Goal: Transaction & Acquisition: Download file/media

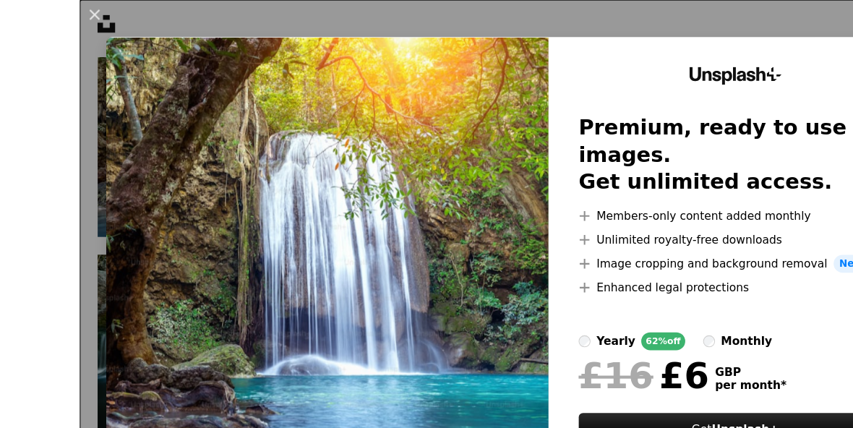
scroll to position [343, 0]
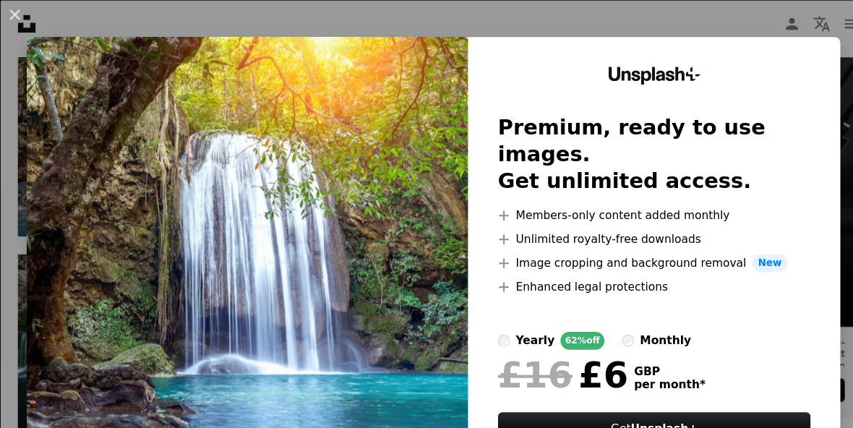
click at [18, 12] on button "An X shape" at bounding box center [14, 14] width 17 height 17
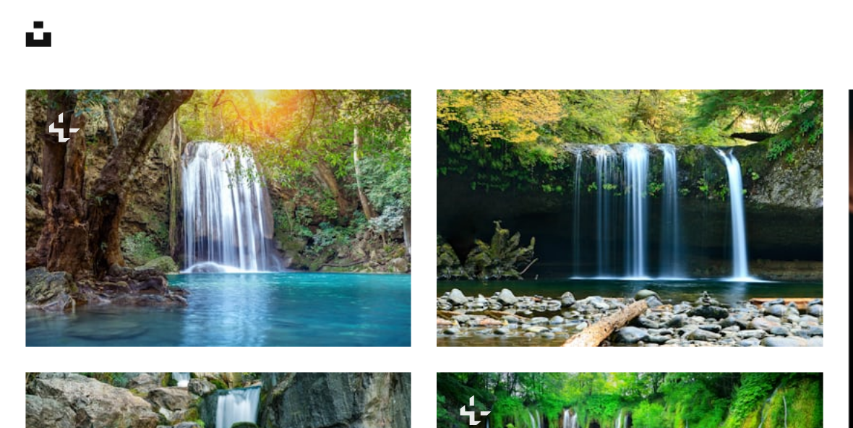
scroll to position [338, 0]
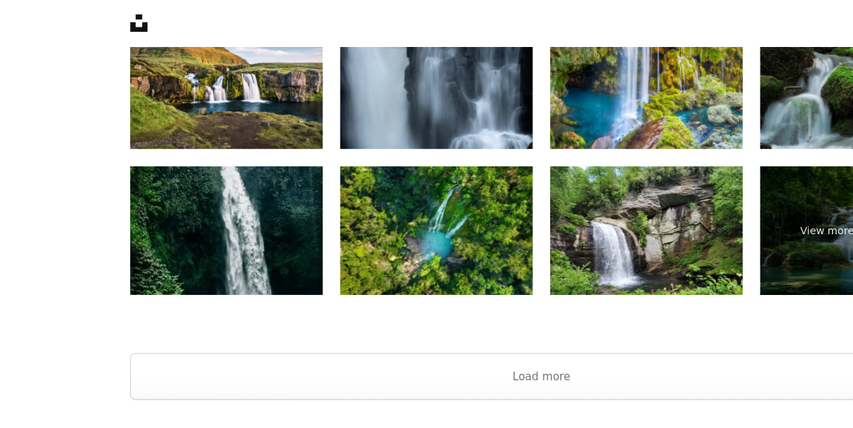
scroll to position [2841, 0]
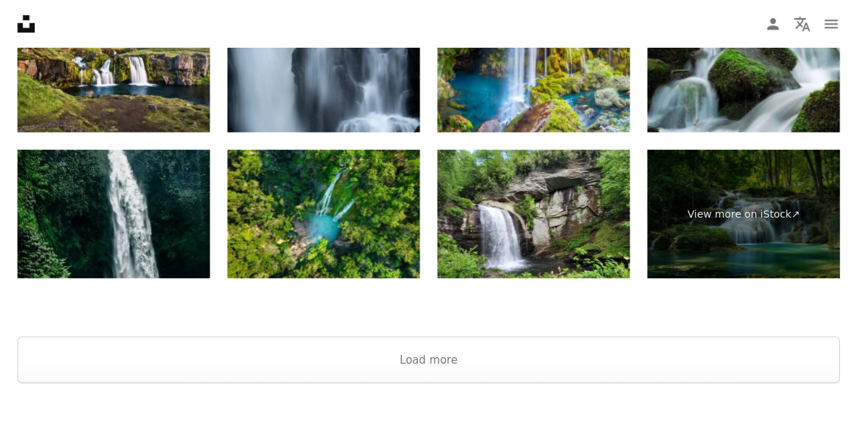
click at [427, 367] on button "Load more" at bounding box center [426, 357] width 819 height 46
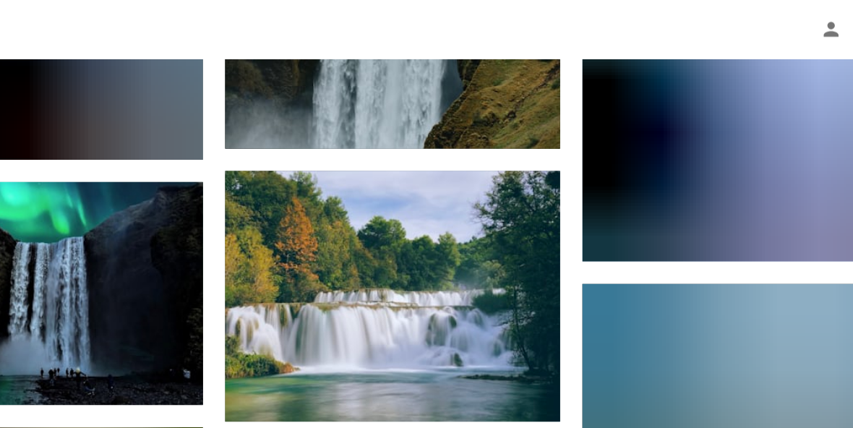
scroll to position [9755, 0]
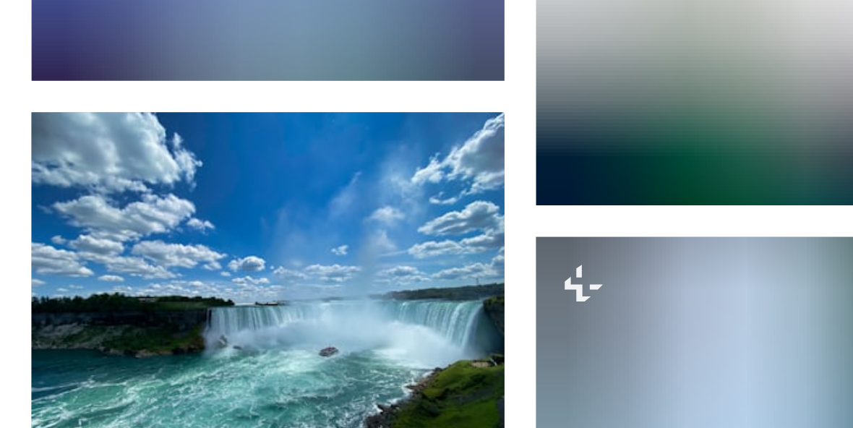
scroll to position [19546, 0]
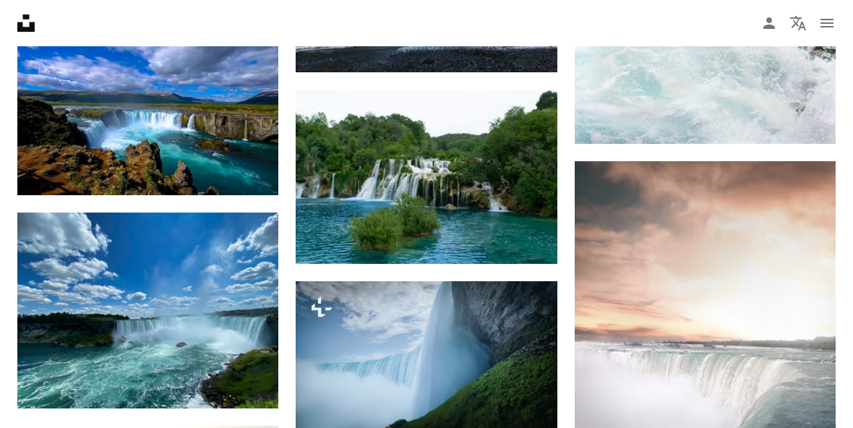
click at [278, 349] on img at bounding box center [147, 311] width 261 height 196
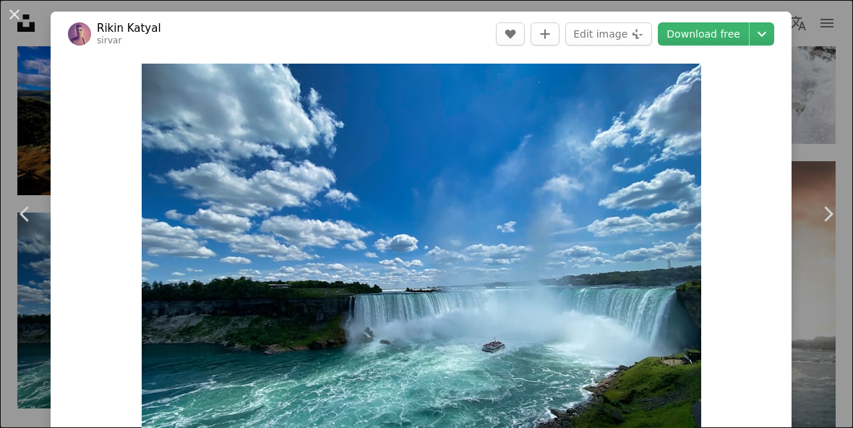
click at [33, 102] on div "An X shape Chevron left Chevron right [PERSON_NAME] sirvar A heart A plus sign …" at bounding box center [426, 214] width 853 height 428
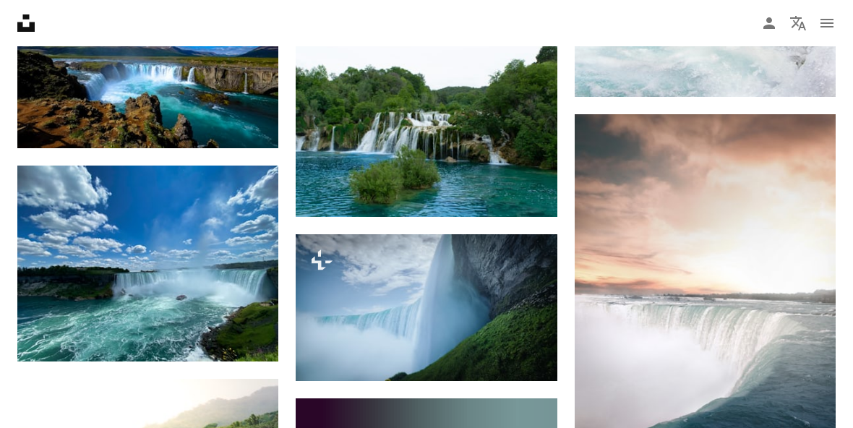
scroll to position [19584, 0]
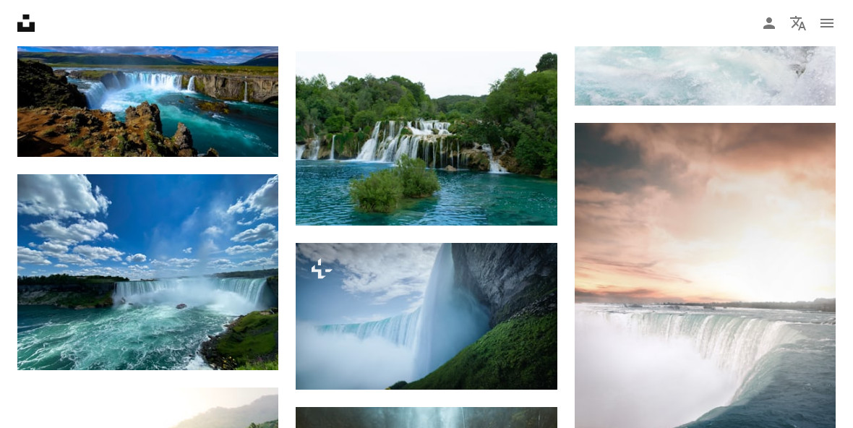
click at [246, 346] on icon "Arrow pointing down" at bounding box center [250, 343] width 12 height 17
click at [167, 318] on img at bounding box center [147, 272] width 261 height 196
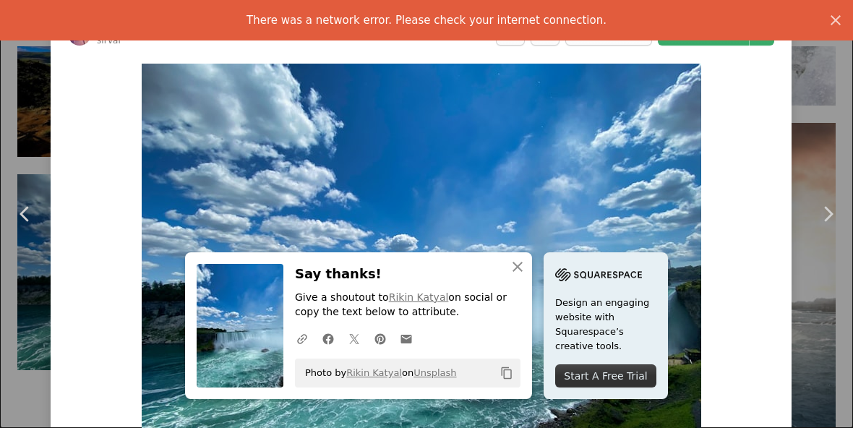
click at [742, 240] on div "Zoom in" at bounding box center [421, 273] width 741 height 435
click at [521, 276] on icon "An X shape" at bounding box center [517, 266] width 17 height 17
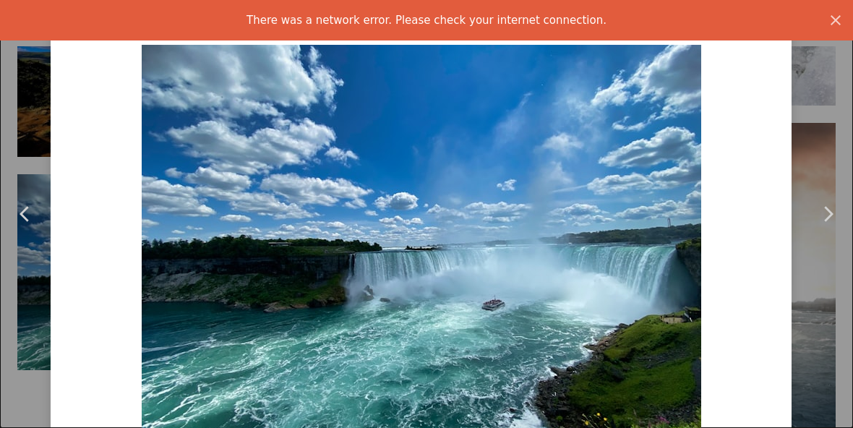
scroll to position [41, 0]
click at [827, 27] on icon "An X shape" at bounding box center [835, 20] width 17 height 17
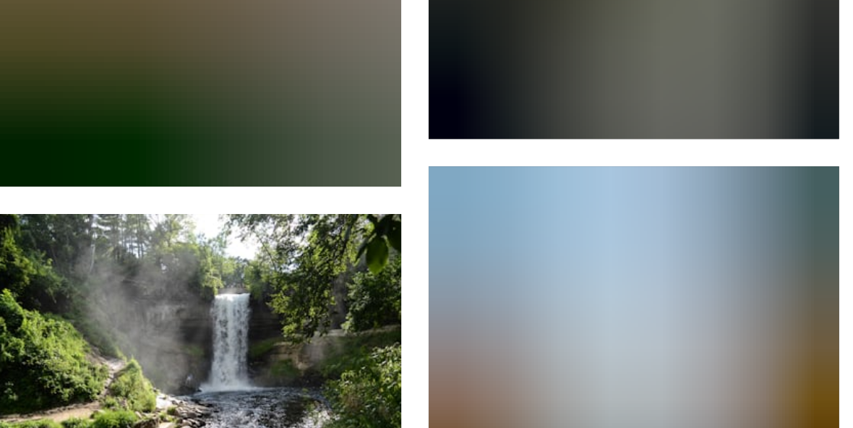
scroll to position [28027, 0]
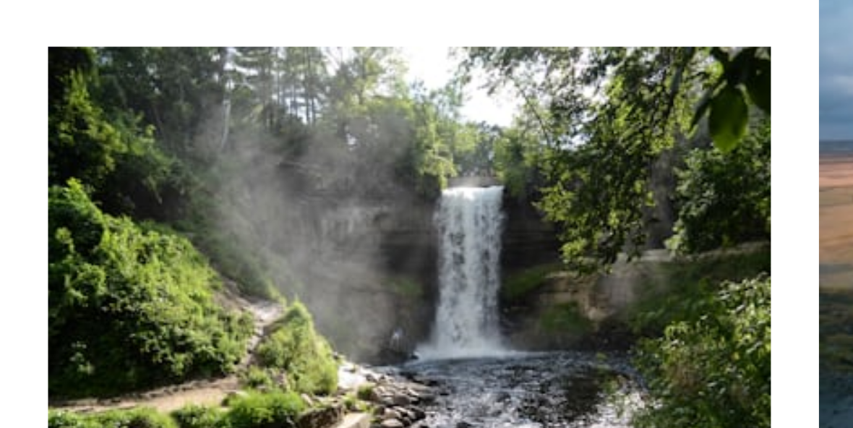
click at [528, 268] on img at bounding box center [426, 266] width 261 height 187
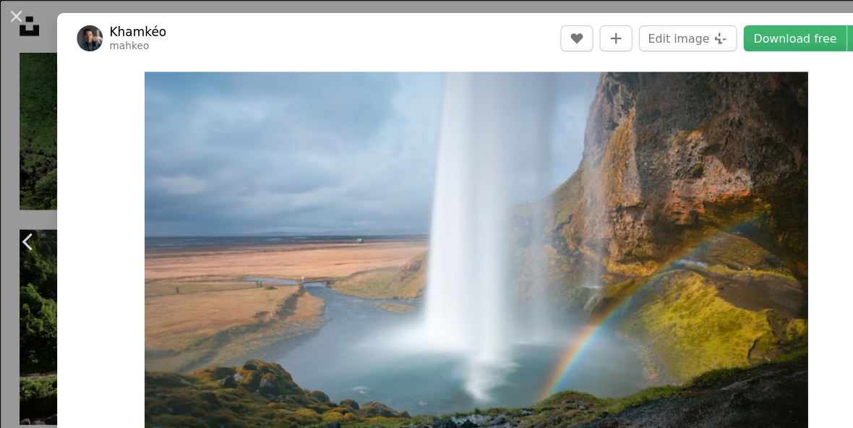
click at [20, 19] on button "An X shape" at bounding box center [14, 14] width 17 height 17
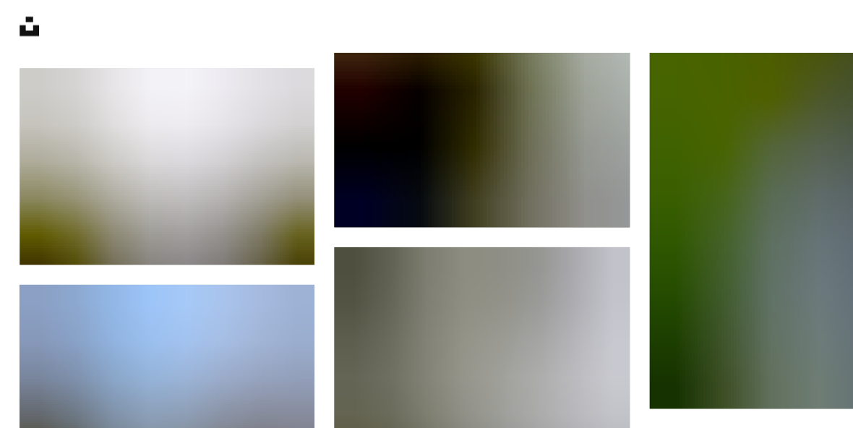
scroll to position [30078, 0]
